Goal: Transaction & Acquisition: Purchase product/service

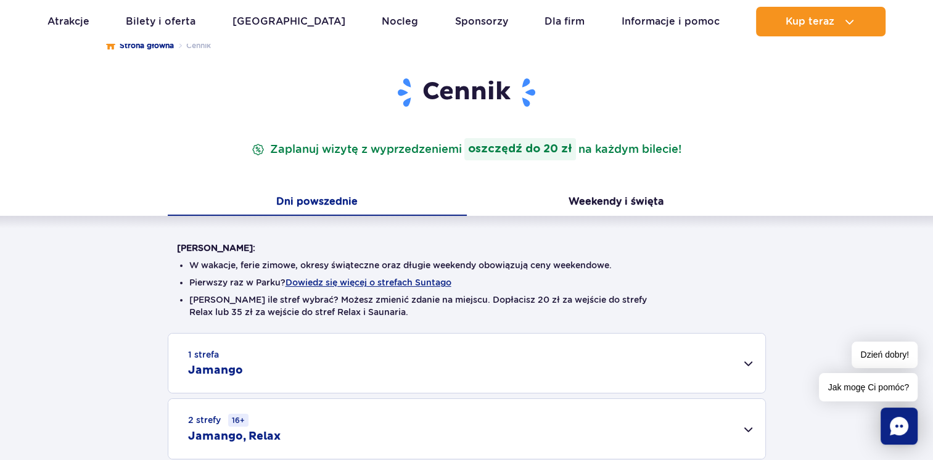
scroll to position [62, 0]
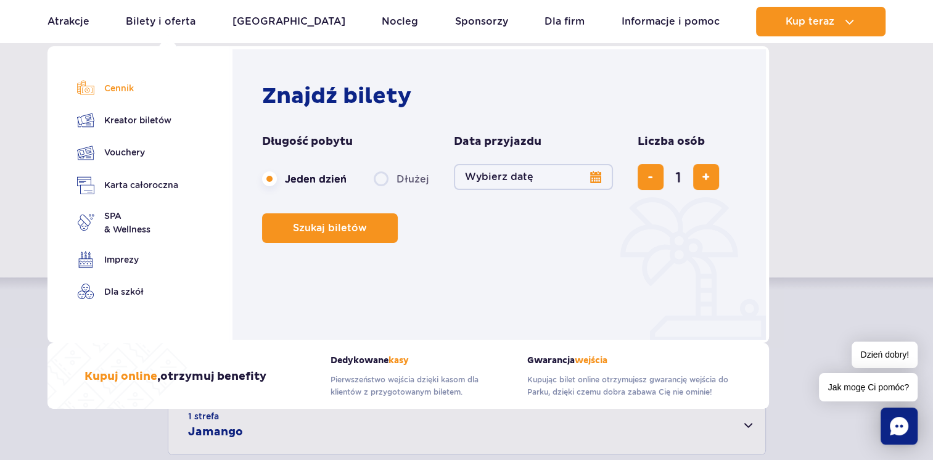
click at [111, 91] on link "Cennik" at bounding box center [127, 88] width 101 height 17
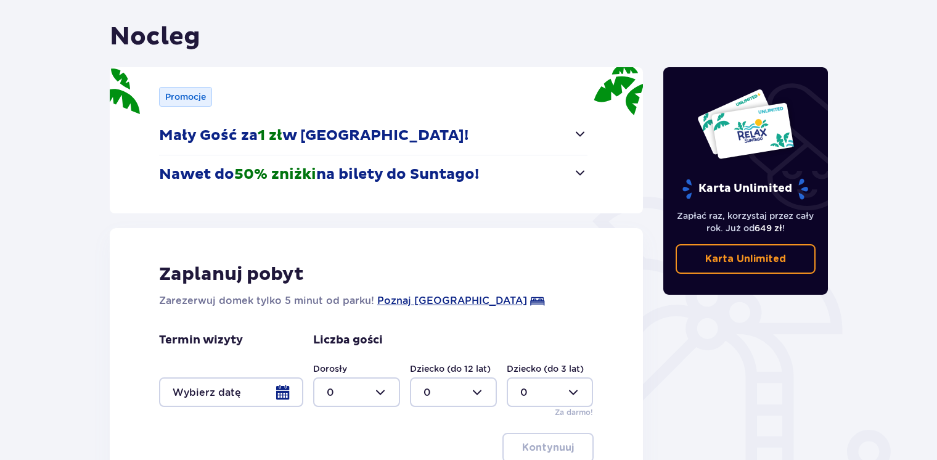
scroll to position [96, 0]
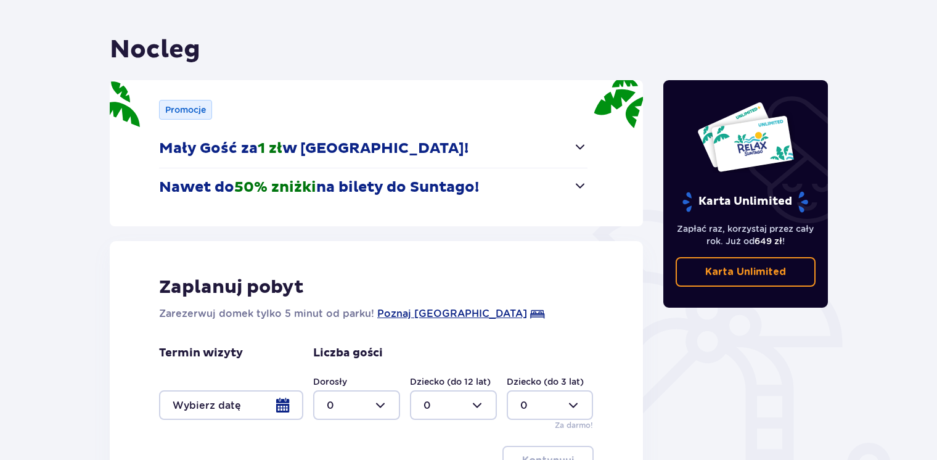
click at [360, 189] on p "Nawet do 50% zniżki na bilety do Suntago!" at bounding box center [319, 187] width 320 height 19
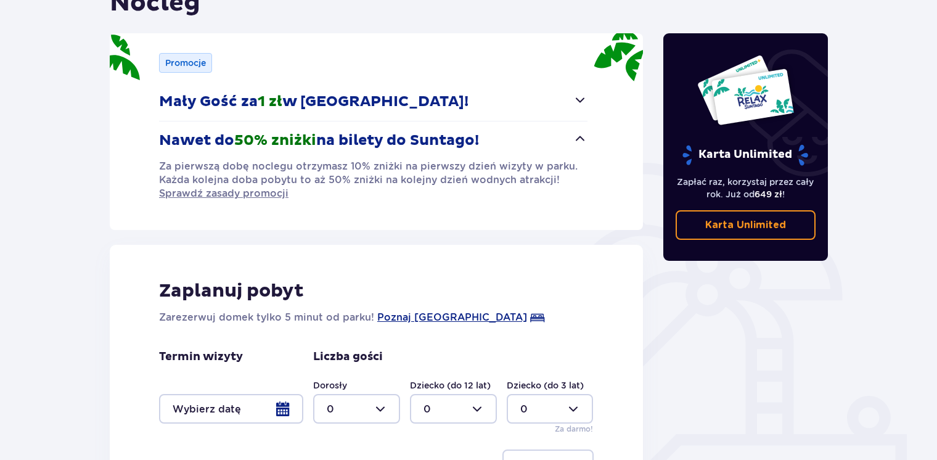
scroll to position [270, 0]
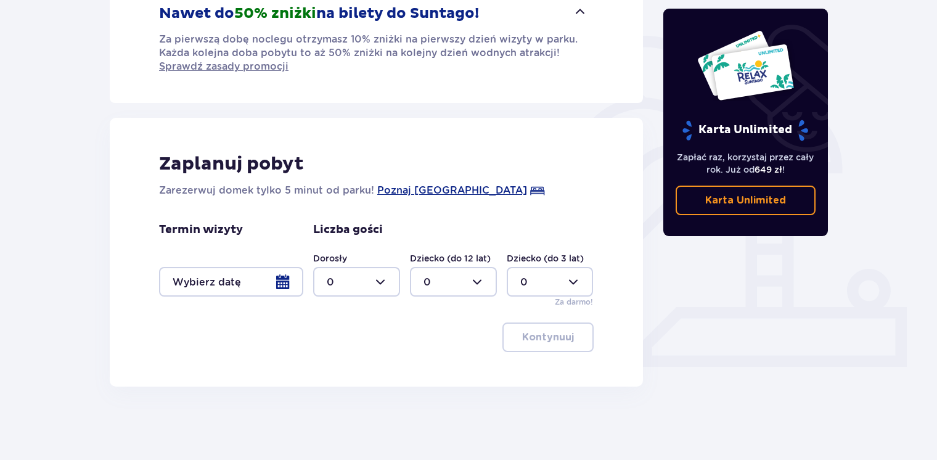
click at [476, 282] on div at bounding box center [453, 282] width 87 height 30
click at [632, 140] on div "Zaplanuj pobyt Zarezerwuj domek tylko 5 minut od parku! Poznaj Suntago Village …" at bounding box center [376, 252] width 533 height 269
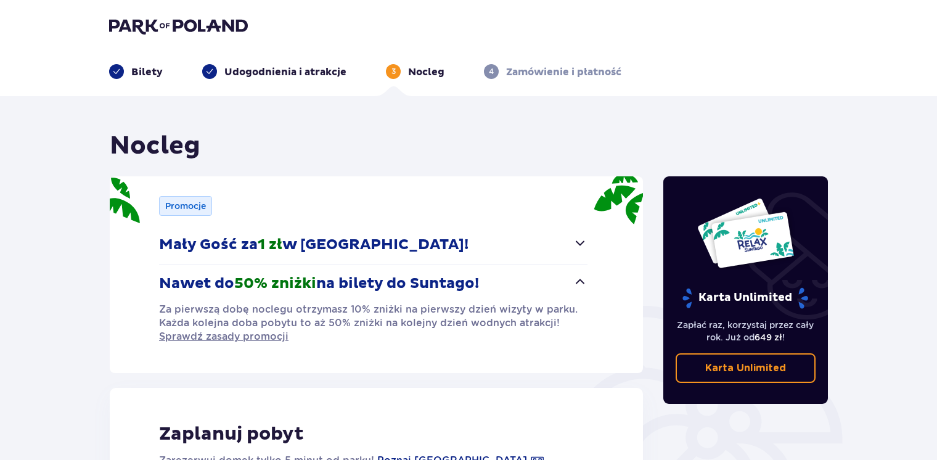
click at [149, 75] on p "Bilety" at bounding box center [146, 72] width 31 height 14
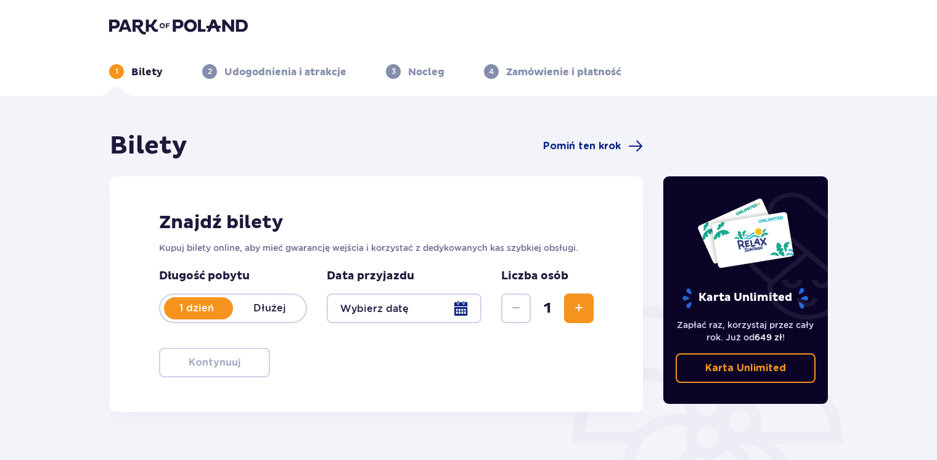
click at [119, 73] on span "1" at bounding box center [116, 71] width 15 height 15
